Goal: Task Accomplishment & Management: Complete application form

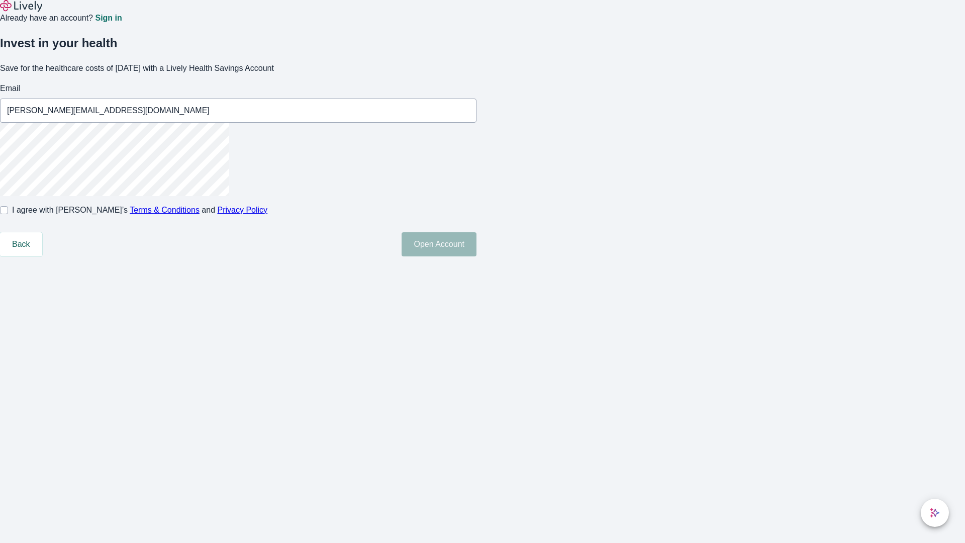
click at [8, 214] on input "I agree with Lively’s Terms & Conditions and Privacy Policy" at bounding box center [4, 210] width 8 height 8
checkbox input "true"
click at [476, 256] on button "Open Account" at bounding box center [438, 244] width 75 height 24
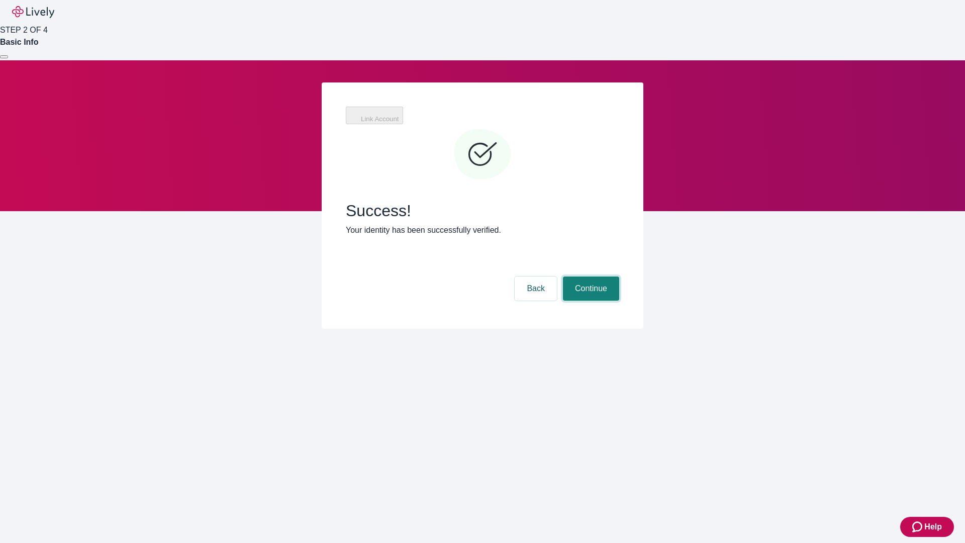
click at [589, 276] on button "Continue" at bounding box center [591, 288] width 56 height 24
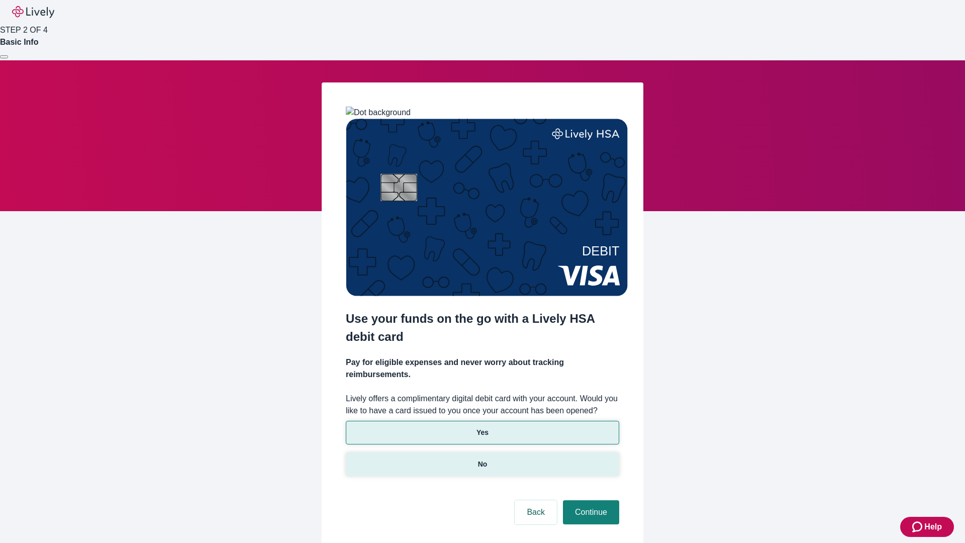
click at [482, 459] on p "No" at bounding box center [483, 464] width 10 height 11
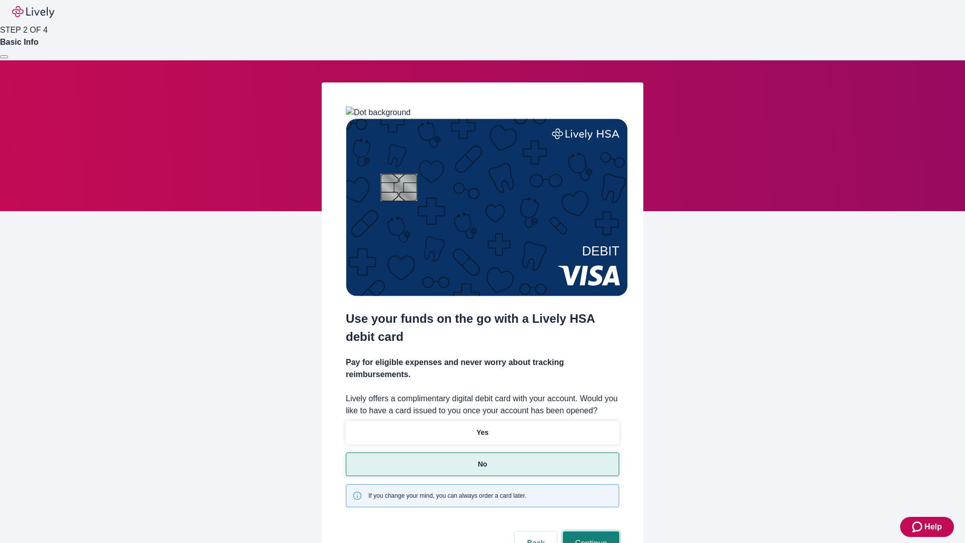
click at [589, 531] on button "Continue" at bounding box center [591, 543] width 56 height 24
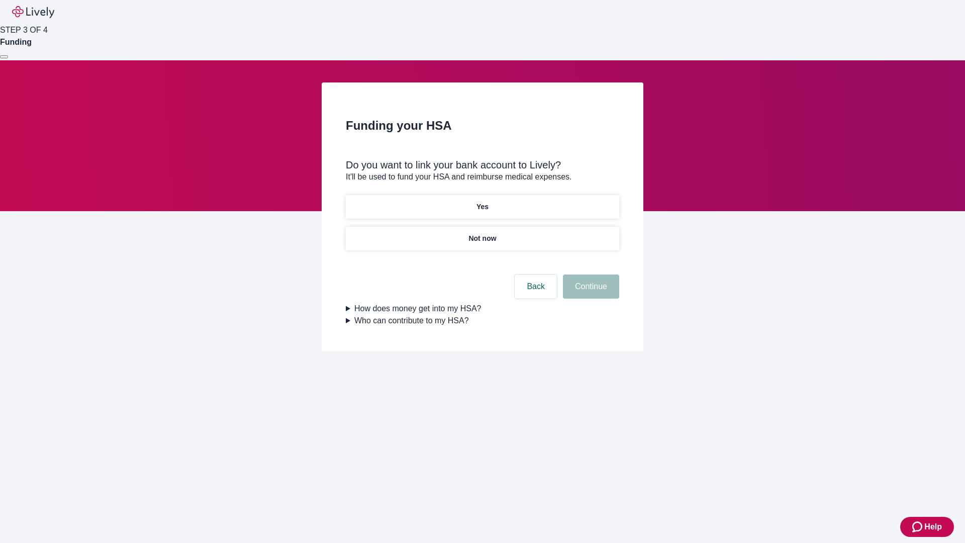
click at [482, 201] on p "Yes" at bounding box center [482, 206] width 12 height 11
click at [589, 274] on button "Continue" at bounding box center [591, 286] width 56 height 24
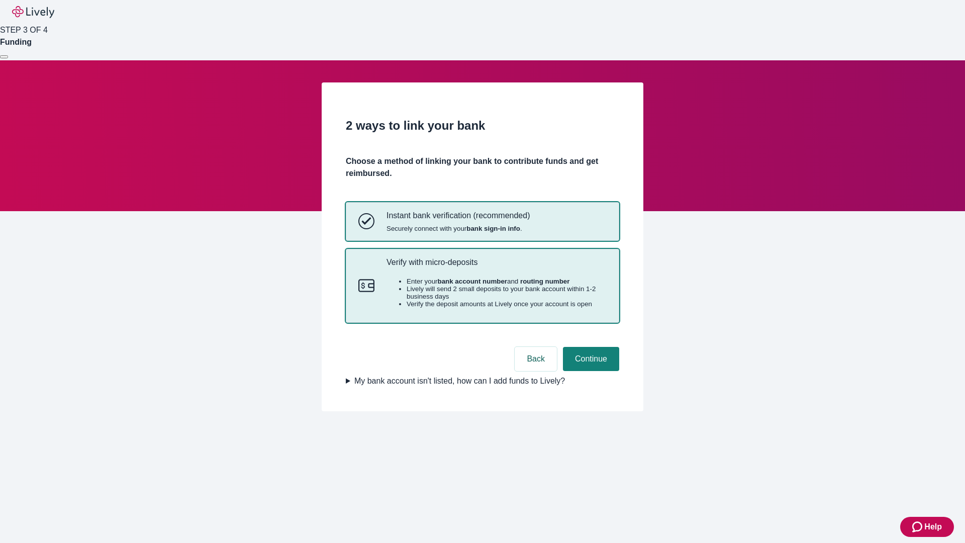
click at [496, 267] on p "Verify with micro-deposits" at bounding box center [496, 262] width 220 height 10
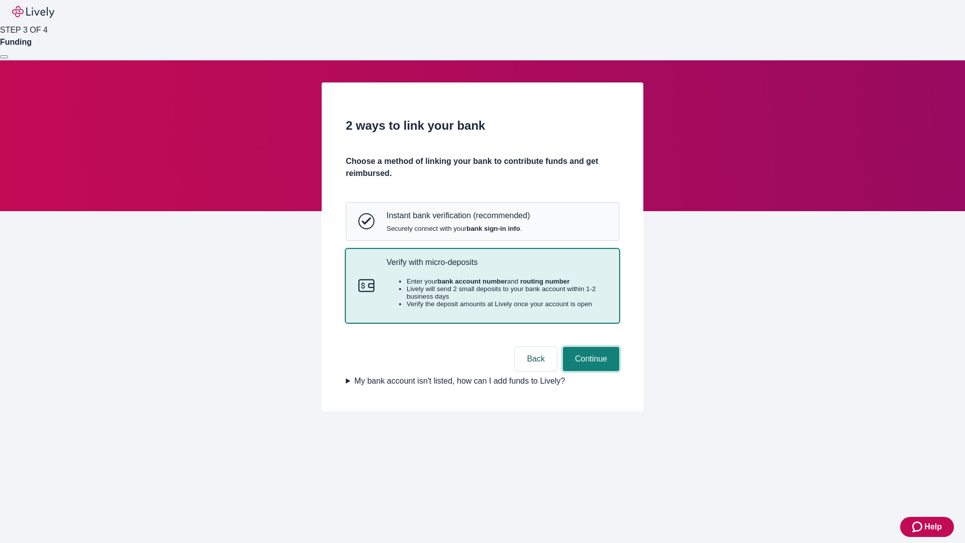
click at [589, 371] on button "Continue" at bounding box center [591, 359] width 56 height 24
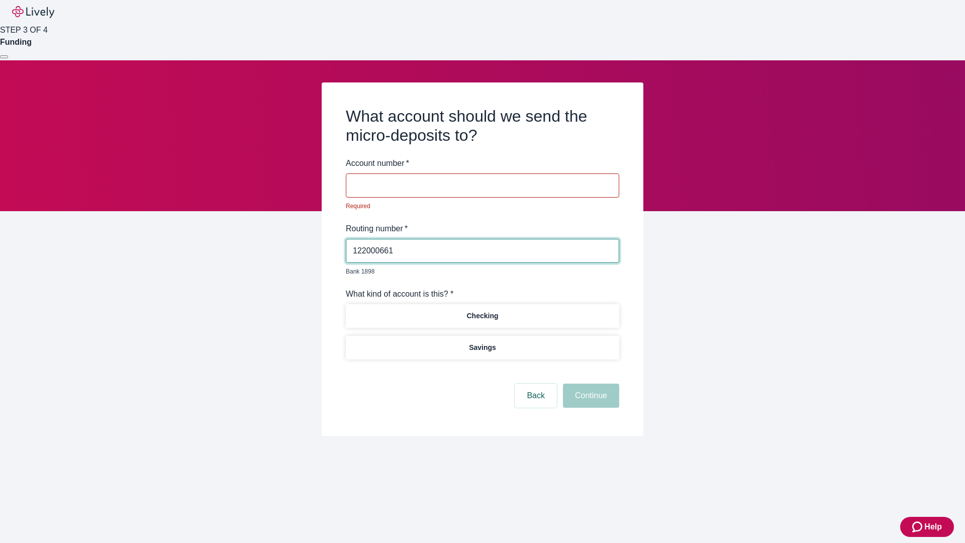
type input "122000661"
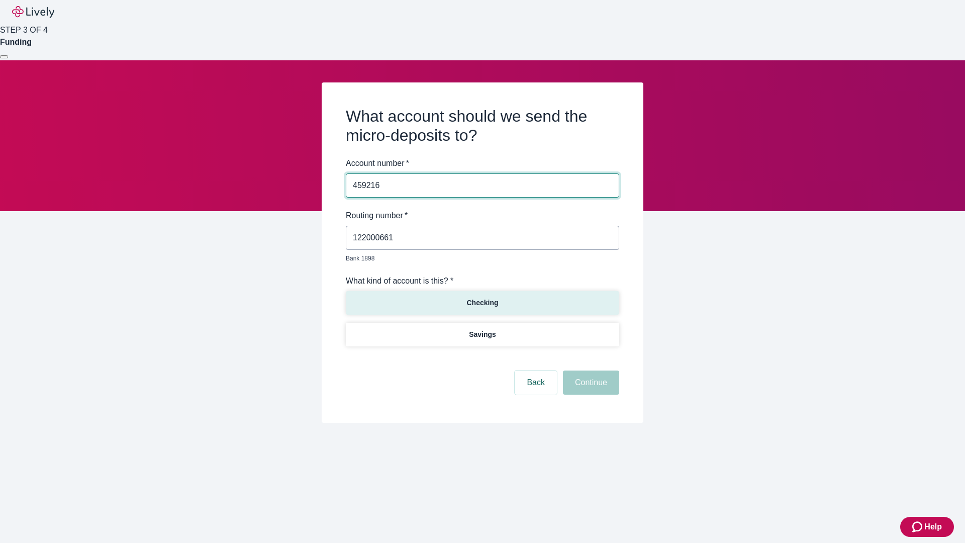
type input "459216"
click at [482, 297] on p "Checking" at bounding box center [482, 302] width 32 height 11
